Goal: Information Seeking & Learning: Learn about a topic

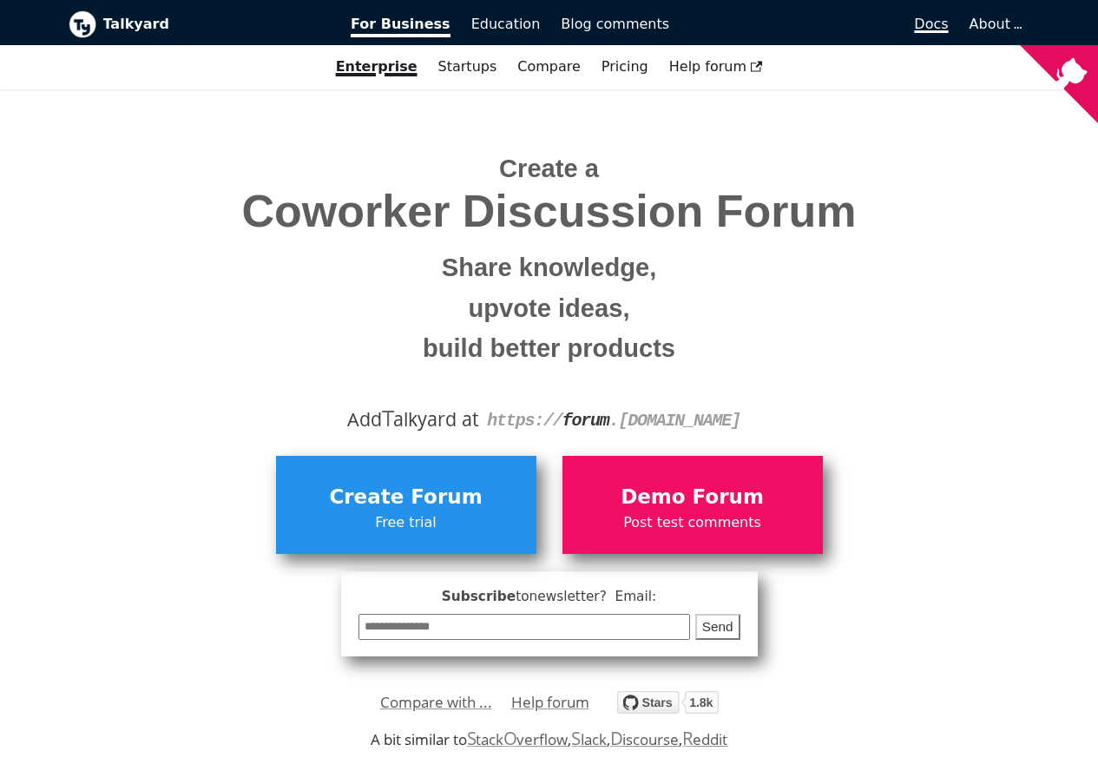
click at [936, 27] on span "Docs" at bounding box center [931, 24] width 34 height 16
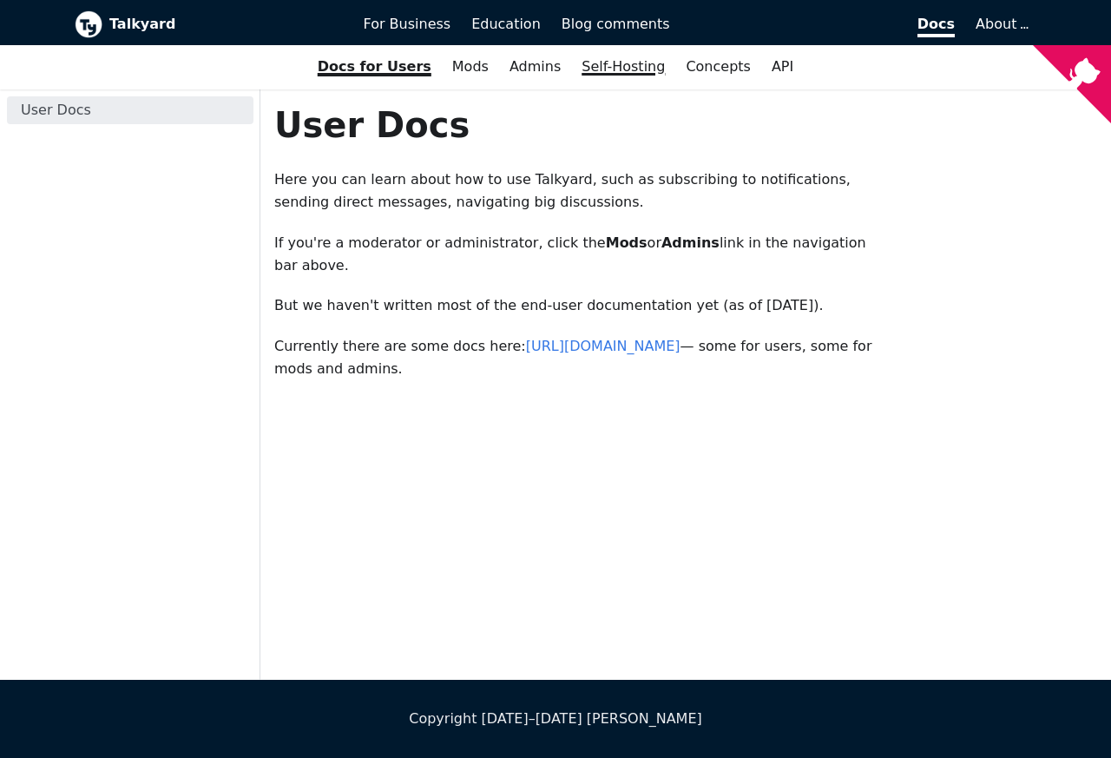
click at [595, 69] on link "Self-Hosting" at bounding box center [623, 67] width 104 height 30
